Goal: Find specific page/section: Find specific page/section

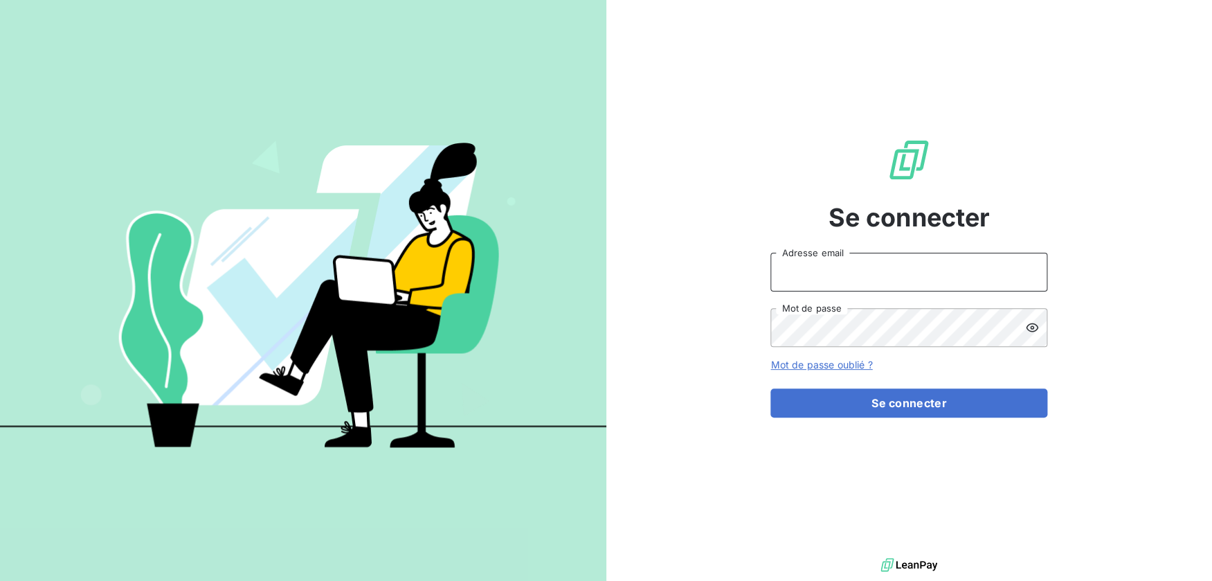
click at [868, 269] on input "Adresse email" at bounding box center [908, 272] width 277 height 39
drag, startPoint x: 823, startPoint y: 271, endPoint x: 874, endPoint y: 267, distance: 51.4
click at [874, 267] on input "admin@3dcelo" at bounding box center [908, 272] width 277 height 39
paste input "fourtechplus"
type input "admin@fourtechplus"
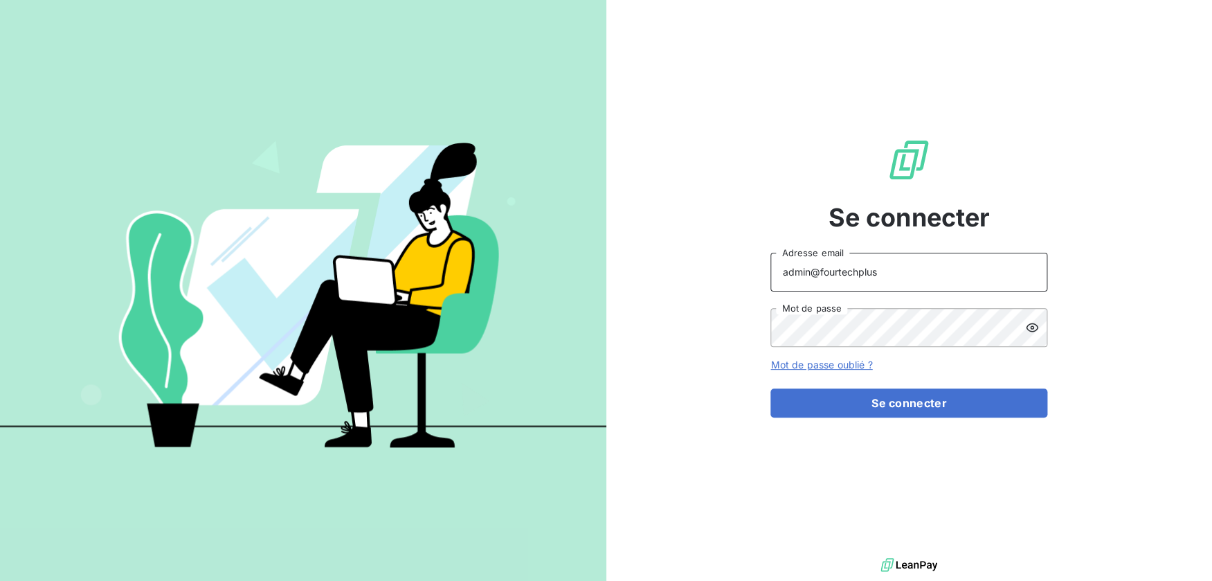
click at [770, 388] on button "Se connecter" at bounding box center [908, 402] width 277 height 29
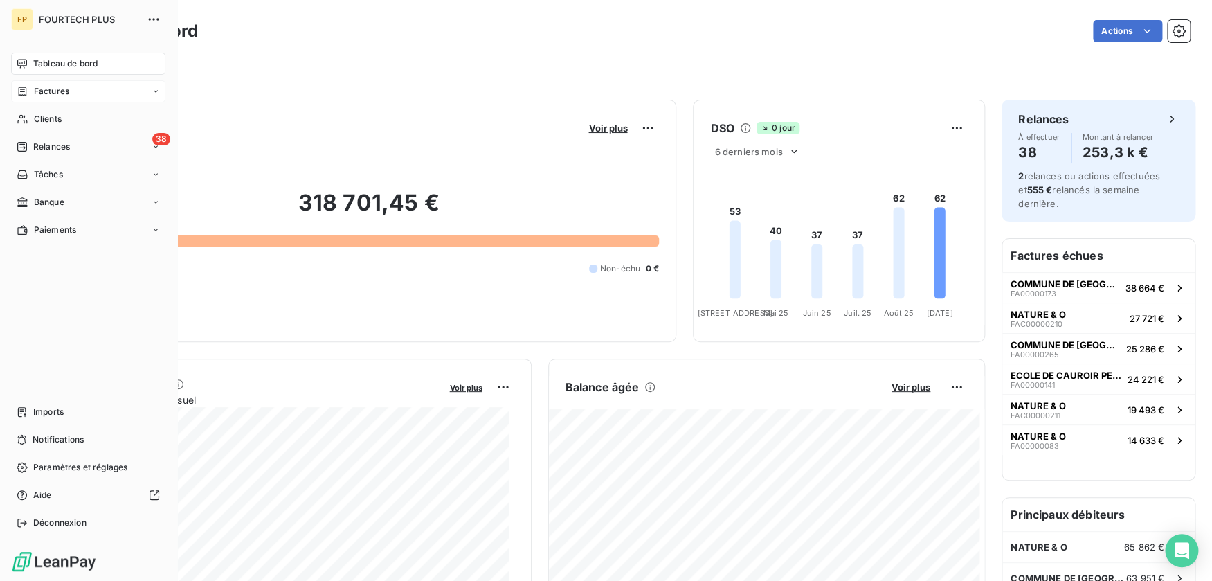
click at [31, 85] on div "Factures" at bounding box center [88, 91] width 154 height 22
click at [44, 120] on span "Factures" at bounding box center [50, 119] width 35 height 12
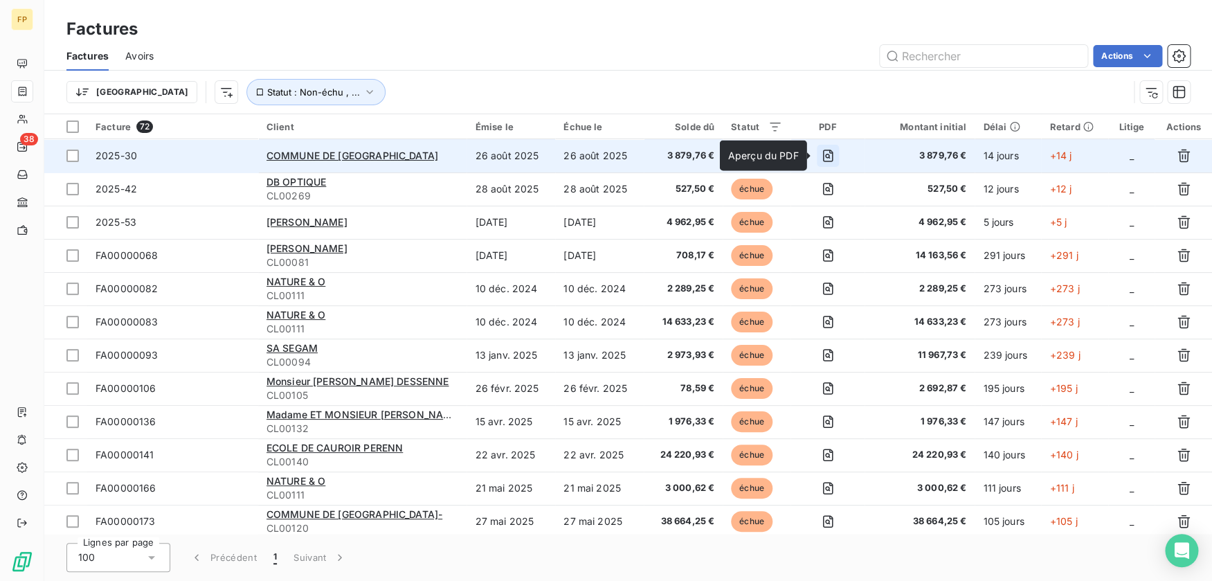
click at [828, 159] on icon "button" at bounding box center [828, 156] width 14 height 14
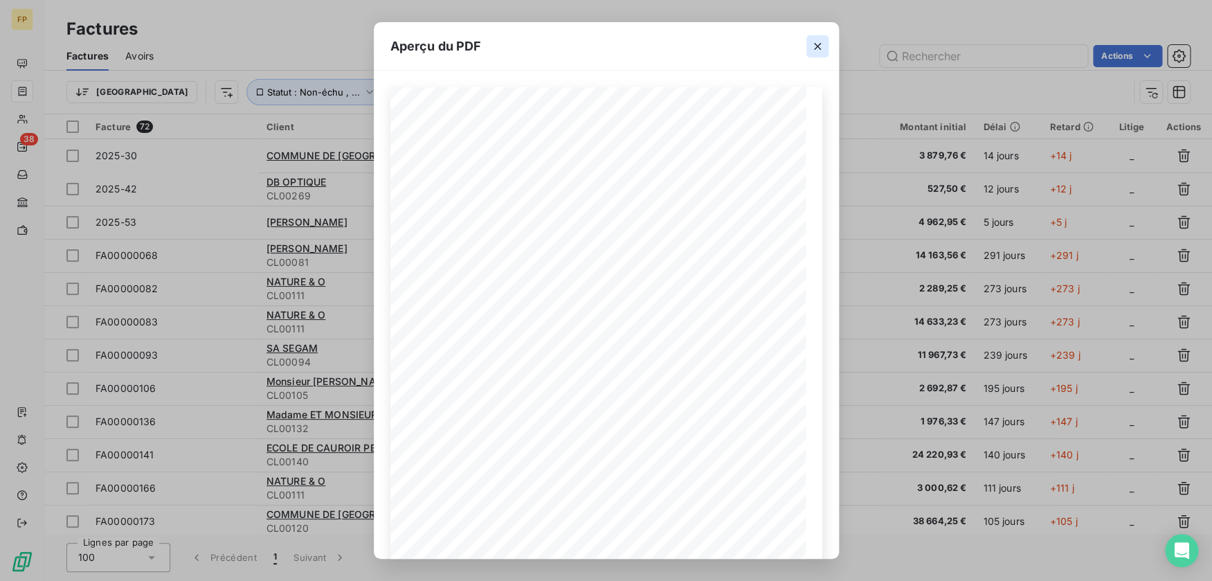
click at [822, 46] on icon "button" at bounding box center [818, 46] width 14 height 14
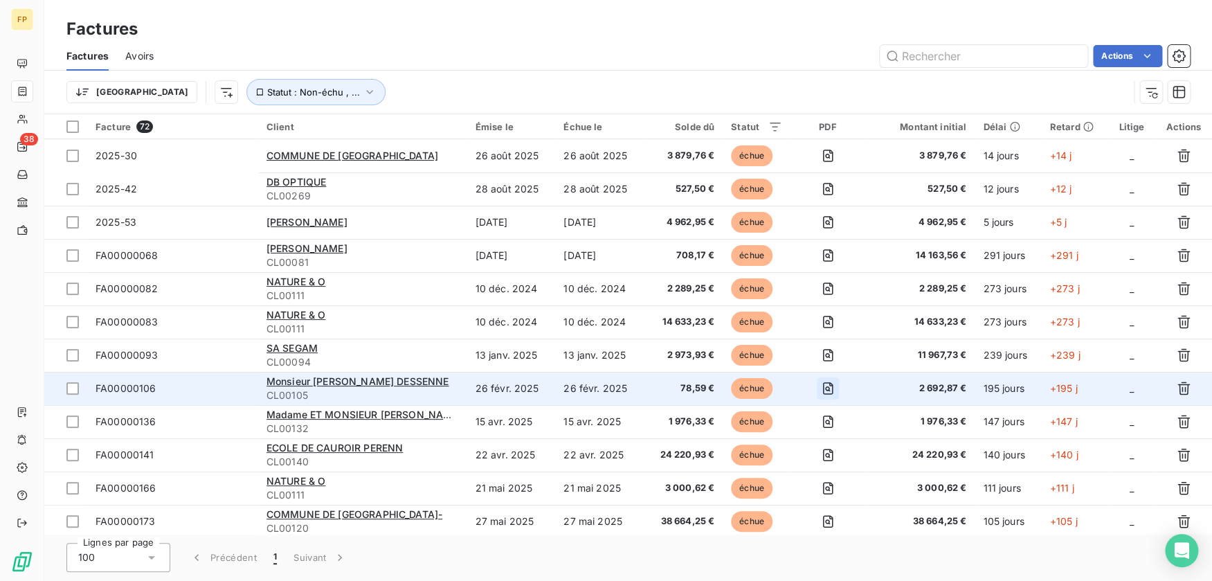
click at [828, 390] on icon "button" at bounding box center [828, 388] width 14 height 14
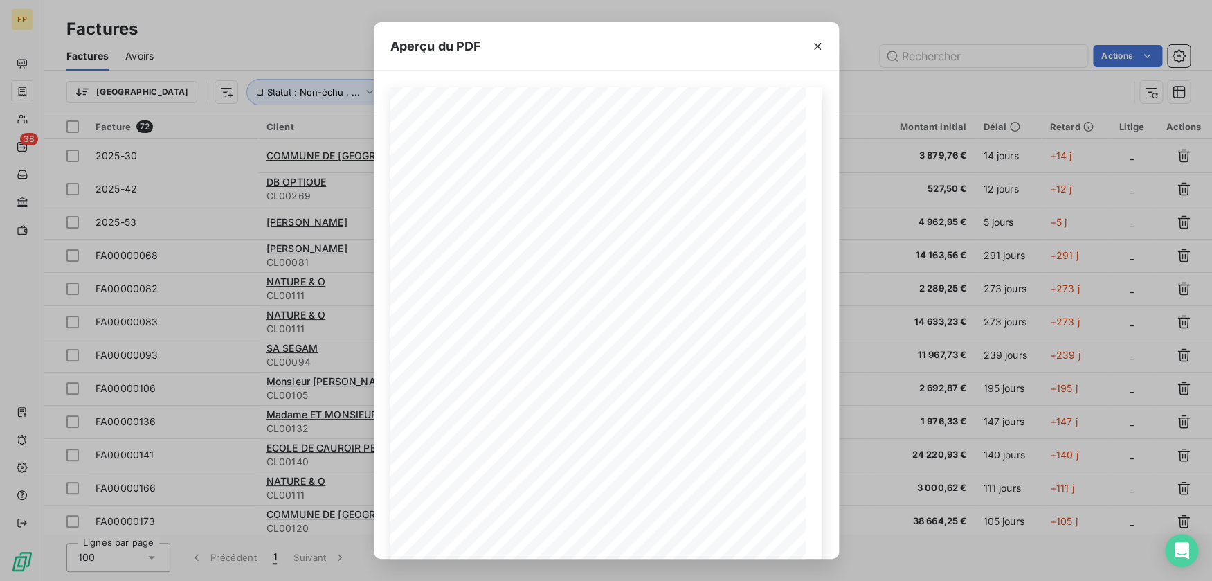
click at [815, 43] on icon "button" at bounding box center [818, 46] width 14 height 14
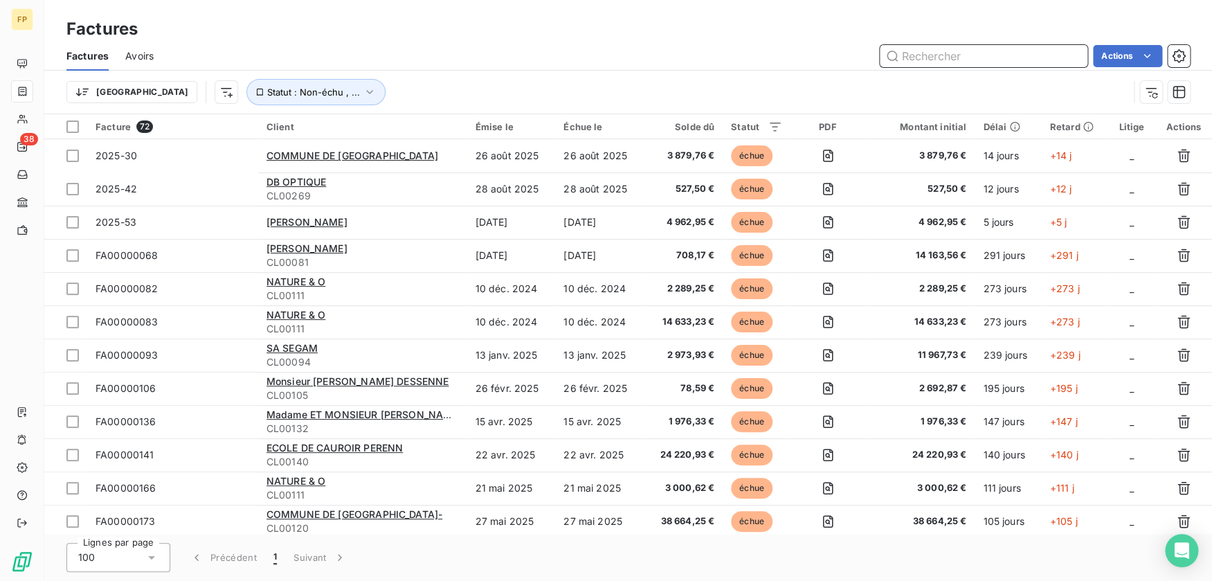
click at [955, 56] on input "text" at bounding box center [984, 56] width 208 height 22
type input "carlier"
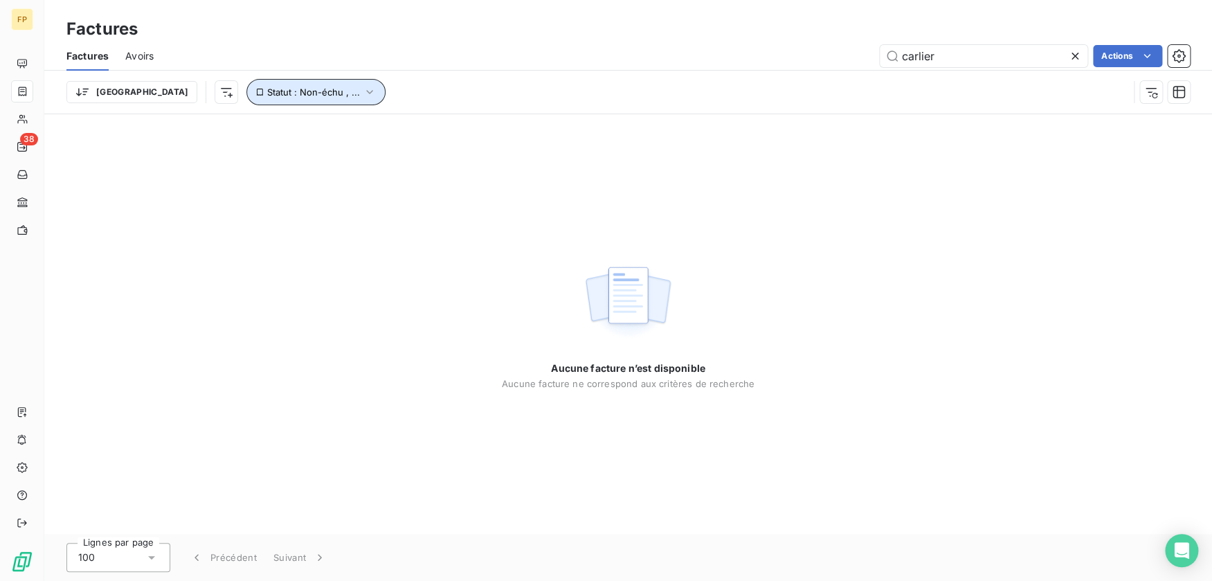
click at [363, 88] on icon "button" at bounding box center [370, 92] width 14 height 14
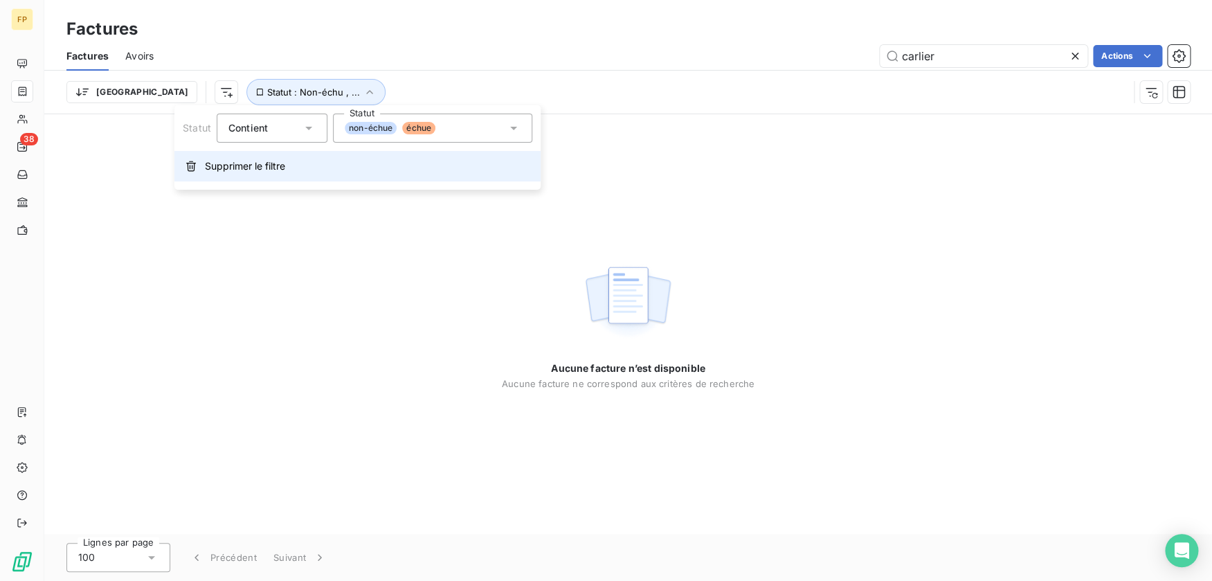
click at [291, 172] on button "Supprimer le filtre" at bounding box center [357, 166] width 366 height 30
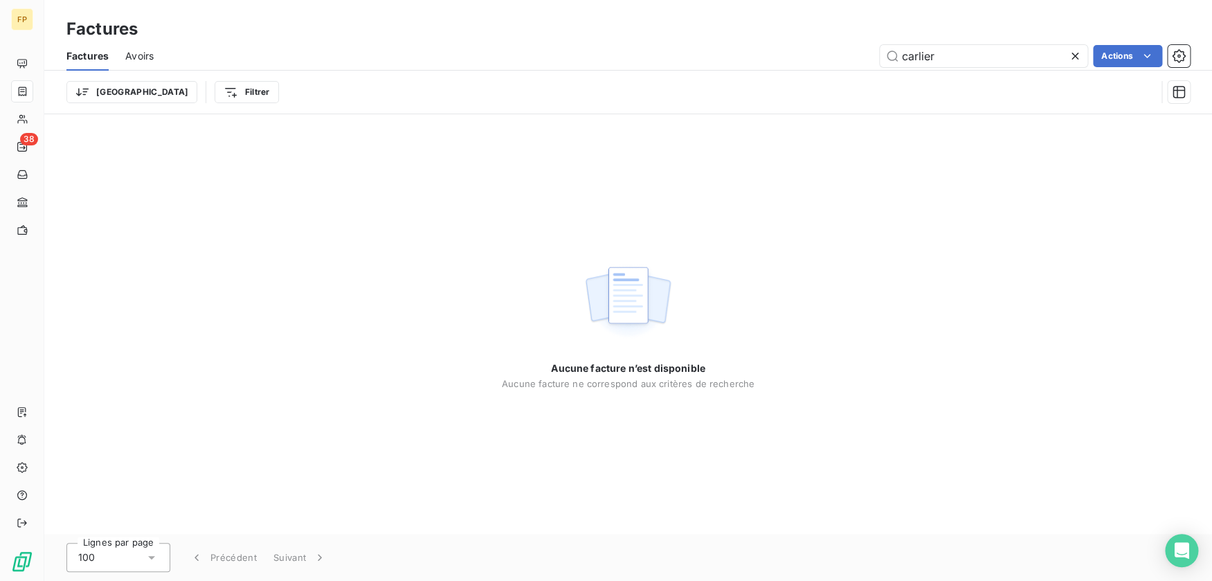
click at [1078, 53] on icon at bounding box center [1075, 56] width 14 height 14
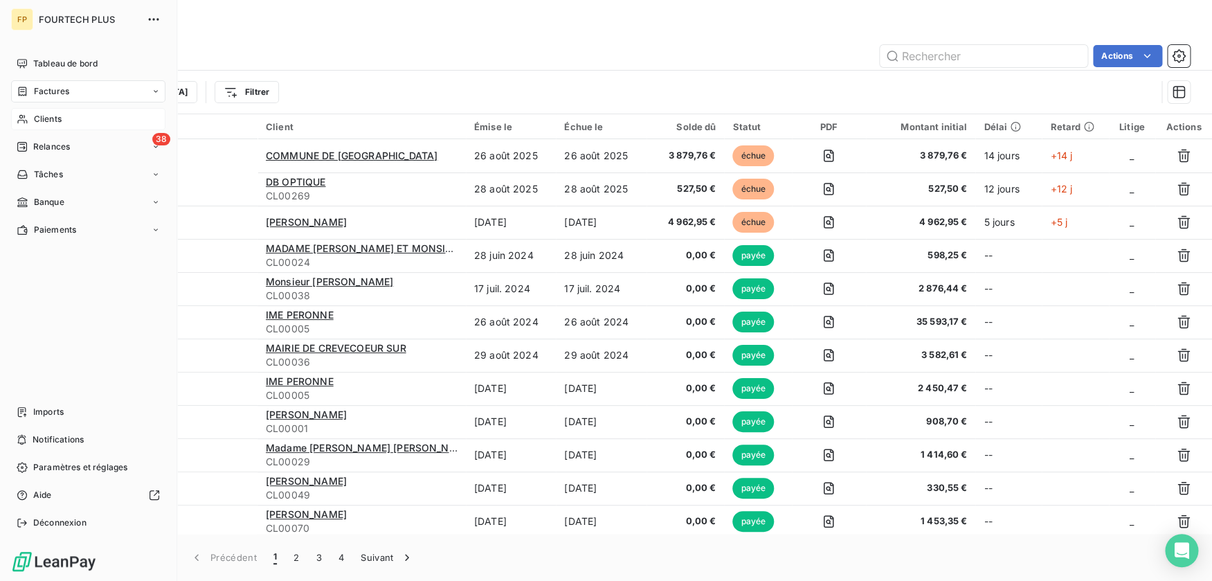
click at [34, 113] on div "Clients" at bounding box center [88, 119] width 154 height 22
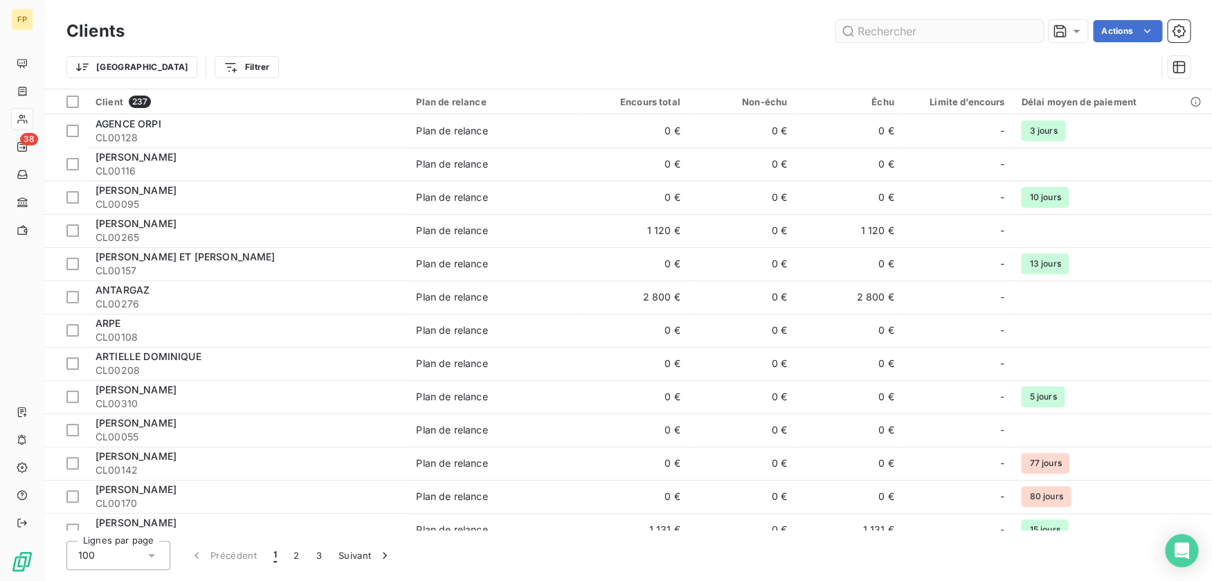
click at [956, 39] on input "text" at bounding box center [940, 31] width 208 height 22
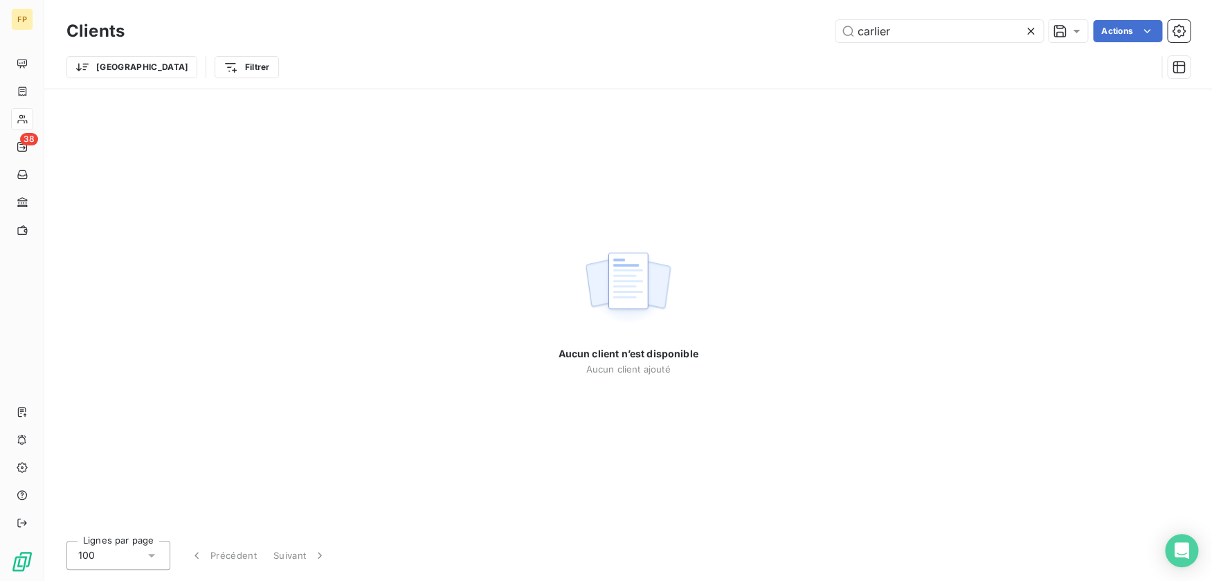
type input "carlier"
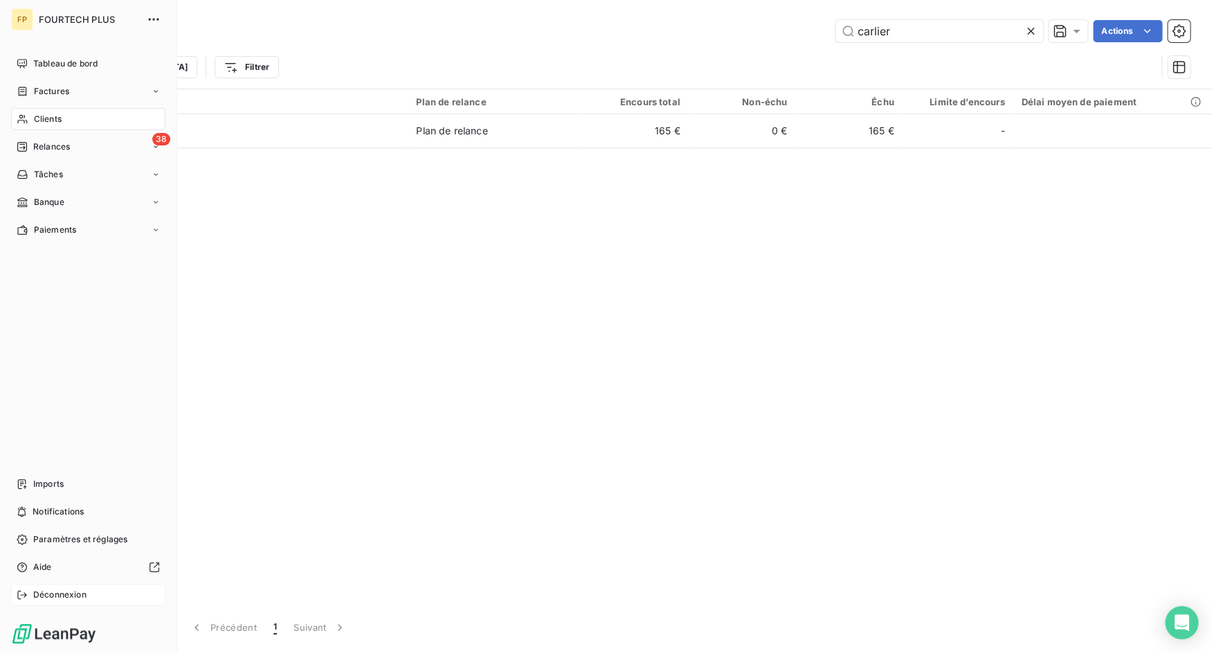
click at [100, 580] on div "Déconnexion" at bounding box center [88, 595] width 154 height 22
